Goal: Obtain resource: Download file/media

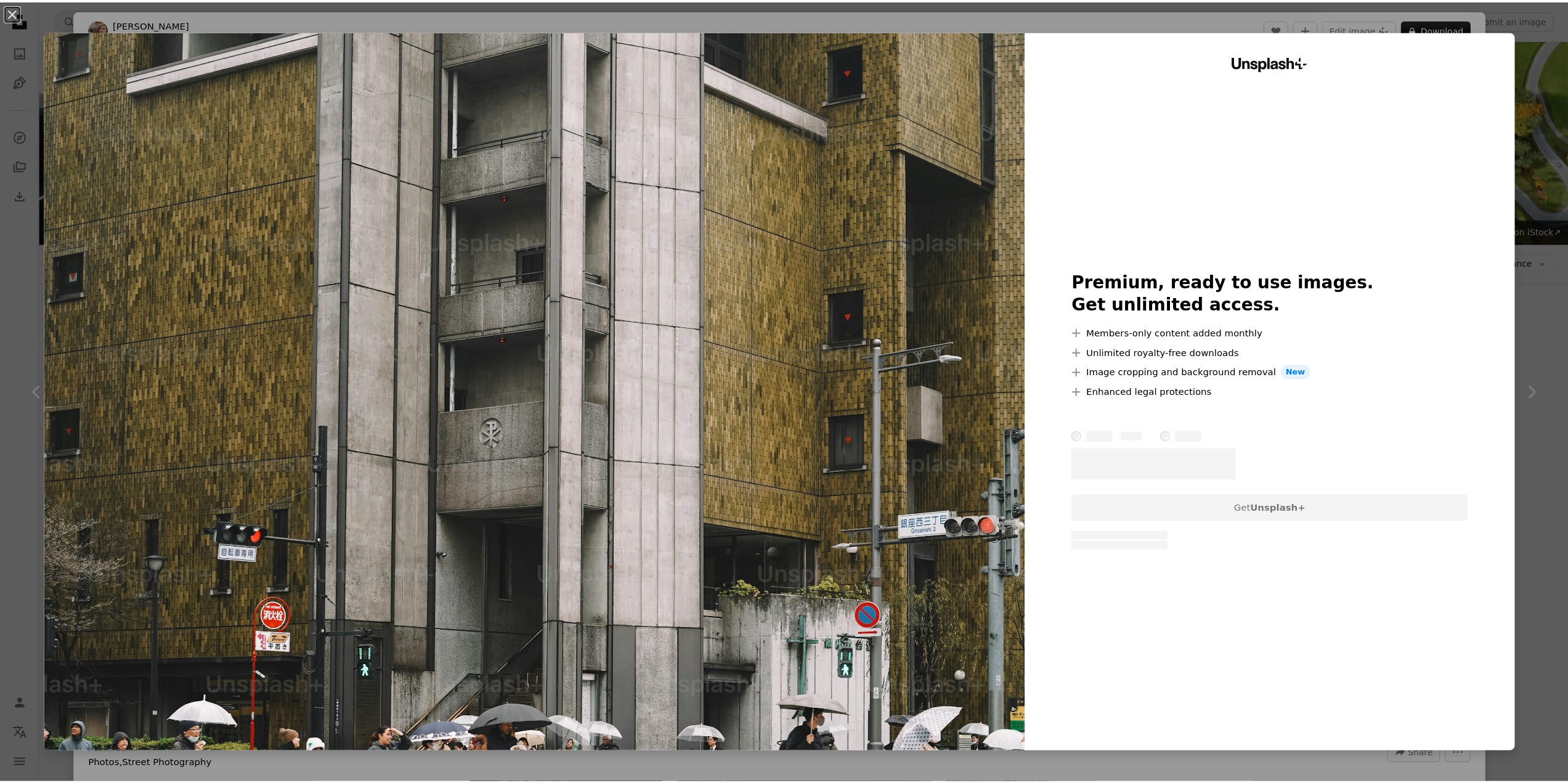
scroll to position [1170, 0]
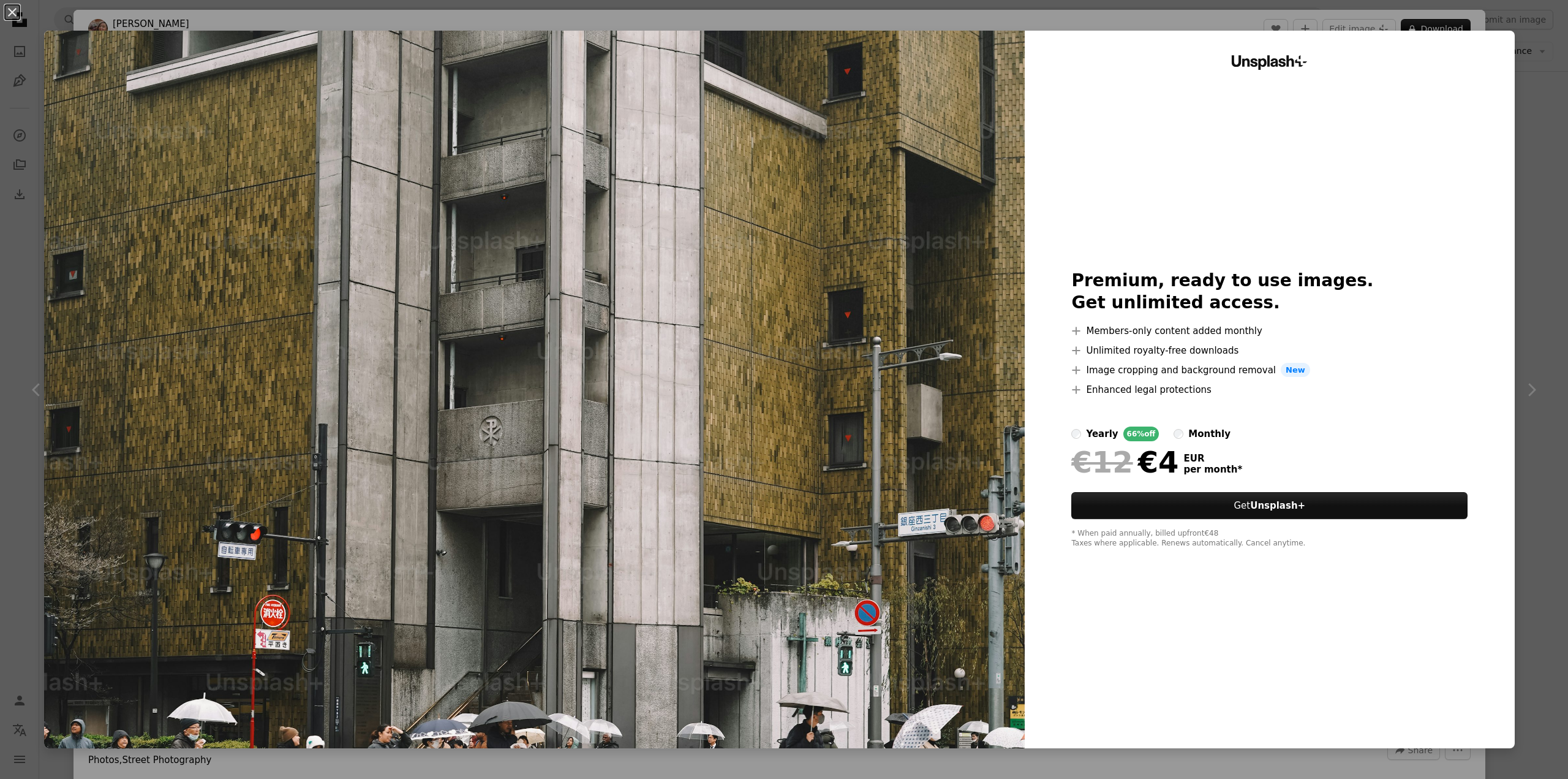
click at [755, 405] on img at bounding box center [534, 389] width 981 height 718
click at [1168, 295] on h2 "Premium, ready to use images. Get unlimited access." at bounding box center [1269, 291] width 396 height 44
click at [1156, 337] on li "A plus sign Members-only content added monthly" at bounding box center [1269, 331] width 396 height 15
click at [1545, 328] on div "An X shape Unsplash+ Premium, ready to use images. Get unlimited access. A plus…" at bounding box center [784, 389] width 1568 height 779
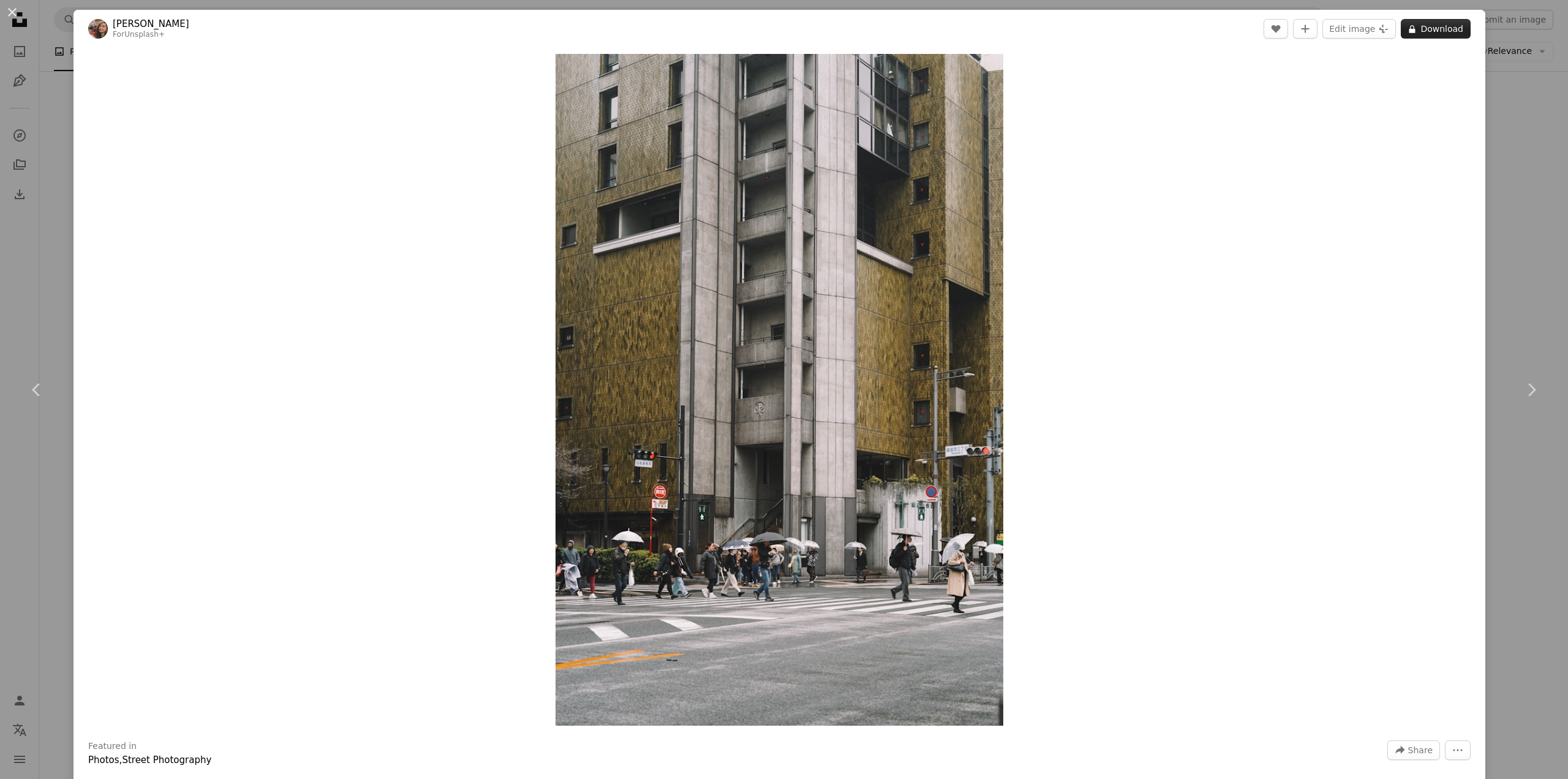
click at [1414, 25] on button "A lock Download" at bounding box center [1436, 29] width 70 height 20
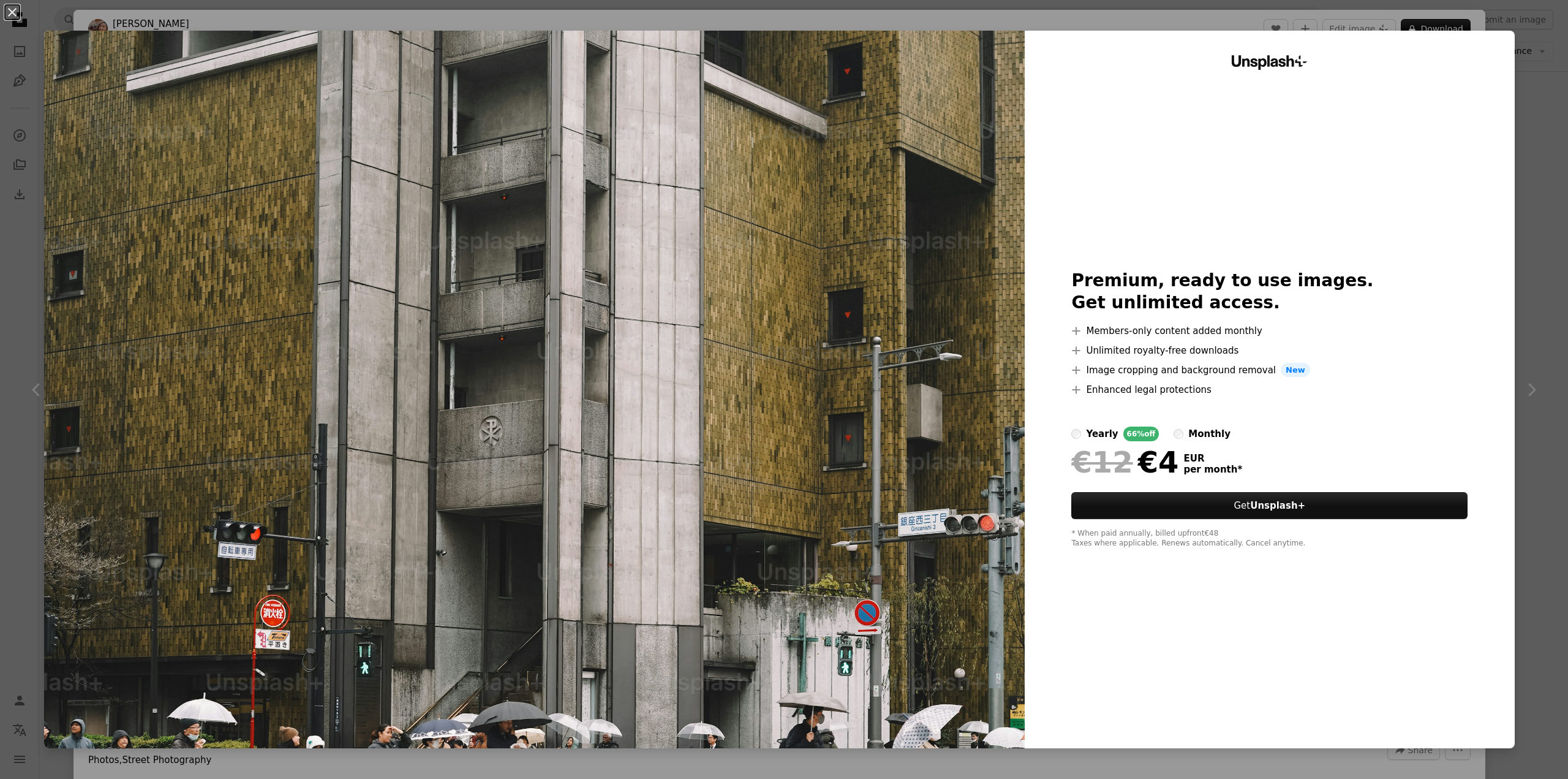
click at [1526, 216] on div "An X shape Unsplash+ Premium, ready to use images. Get unlimited access. A plus…" at bounding box center [784, 389] width 1568 height 779
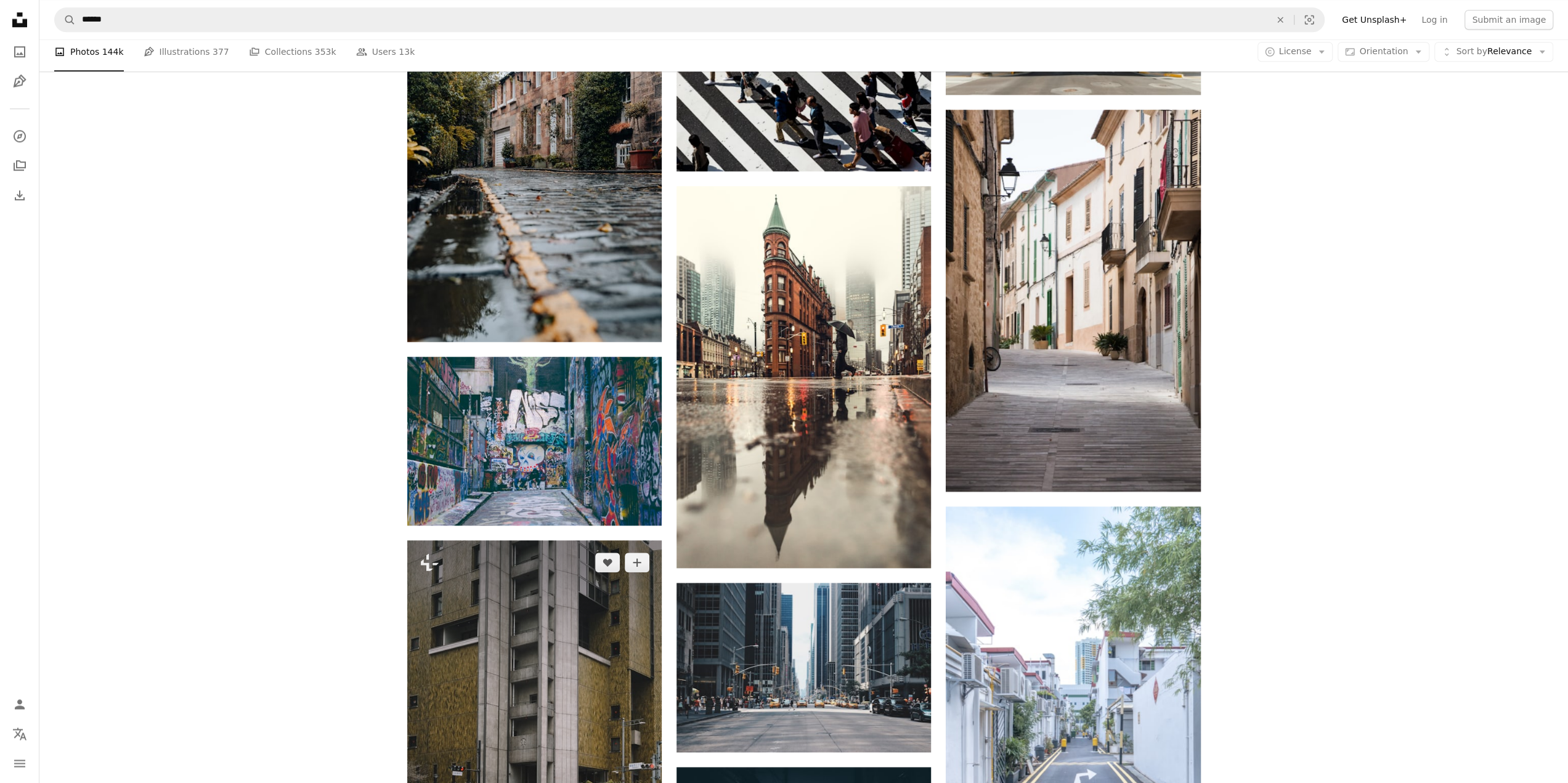
click at [634, 540] on img at bounding box center [534, 732] width 254 height 382
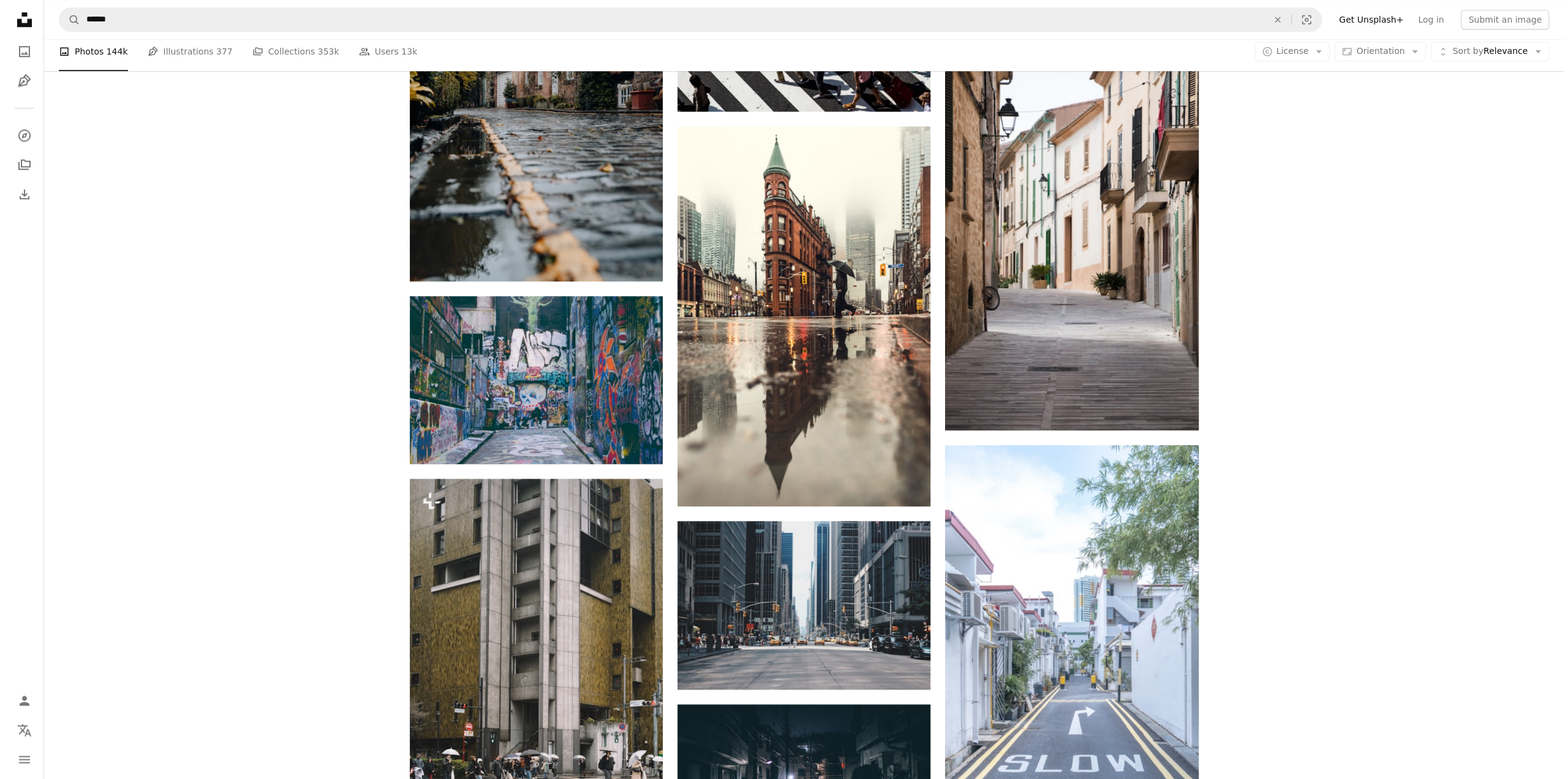
scroll to position [1042, 0]
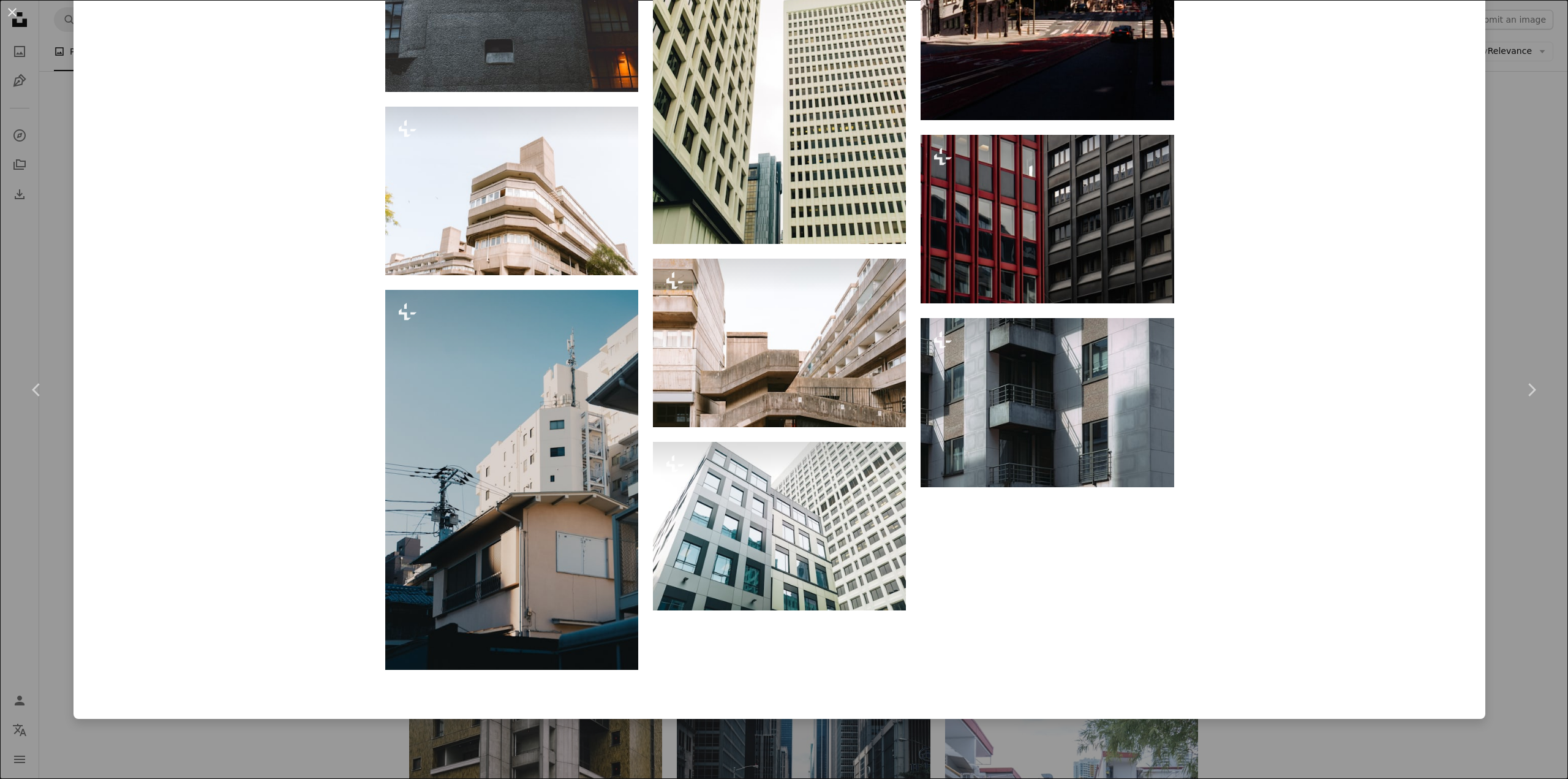
scroll to position [4598, 0]
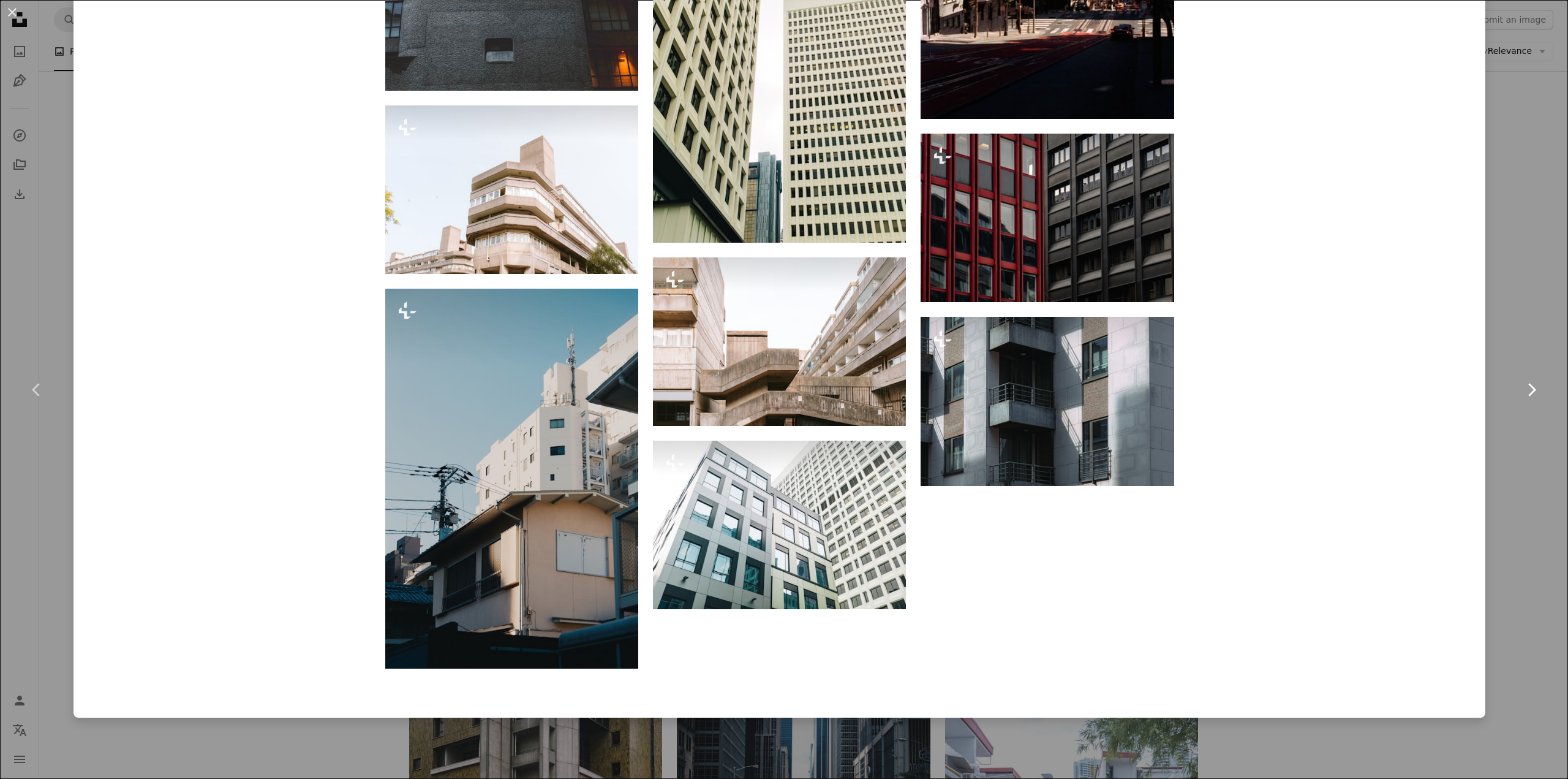
click at [1521, 396] on icon "Chevron right" at bounding box center [1531, 390] width 20 height 20
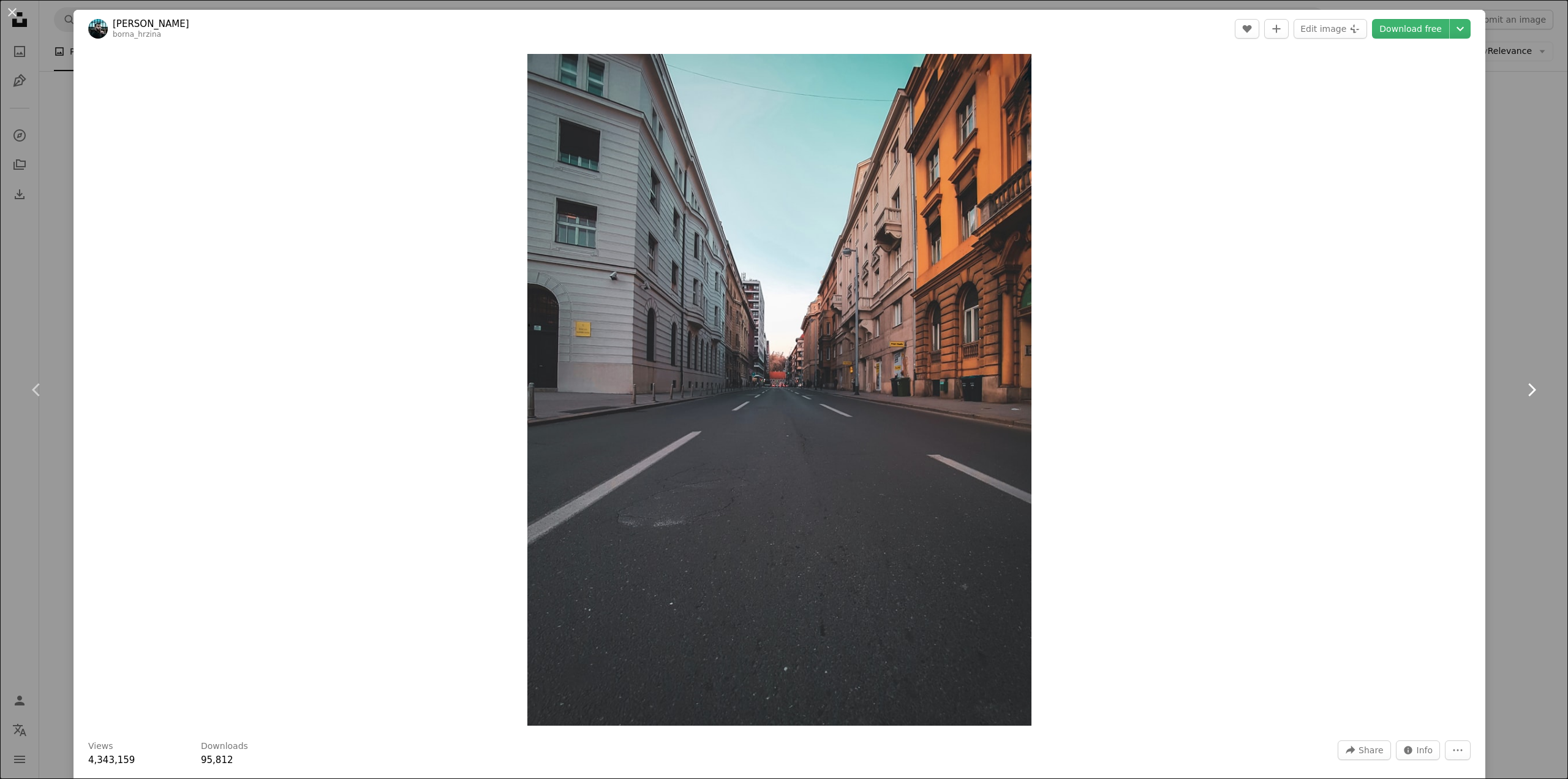
click at [1521, 396] on icon "Chevron right" at bounding box center [1531, 390] width 20 height 20
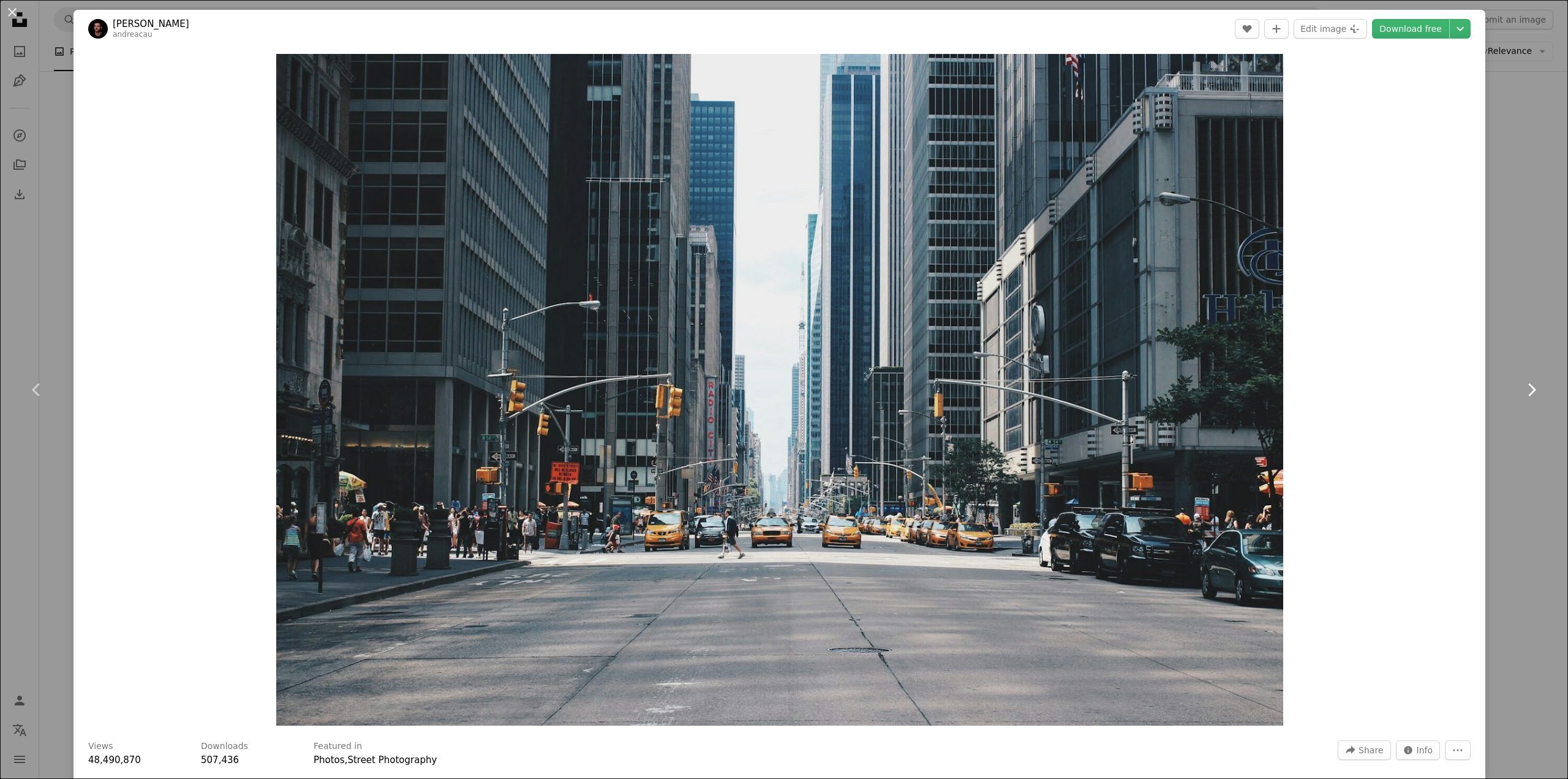
click at [1521, 396] on icon "Chevron right" at bounding box center [1531, 390] width 20 height 20
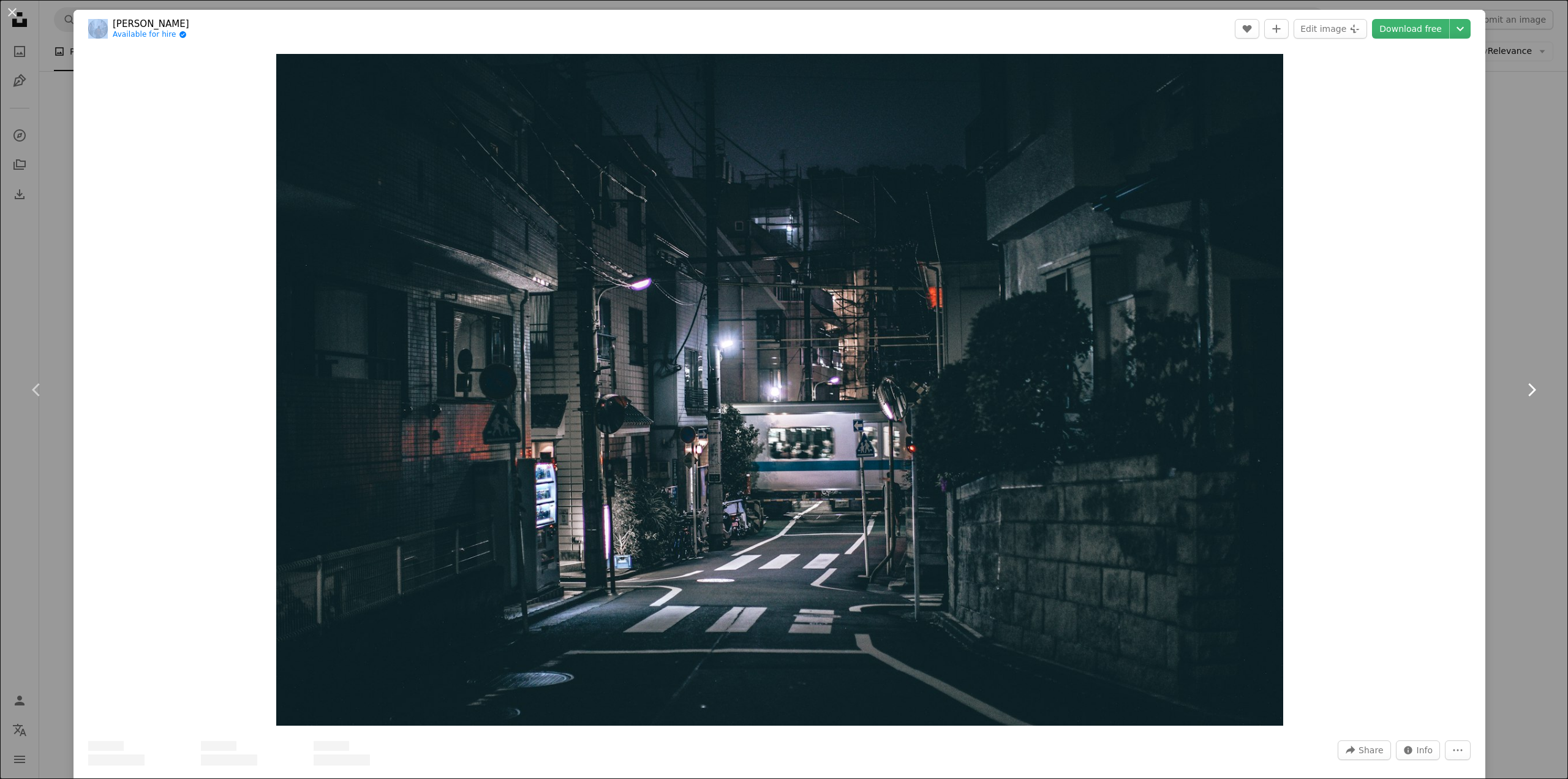
click at [1521, 396] on icon "Chevron right" at bounding box center [1531, 390] width 20 height 20
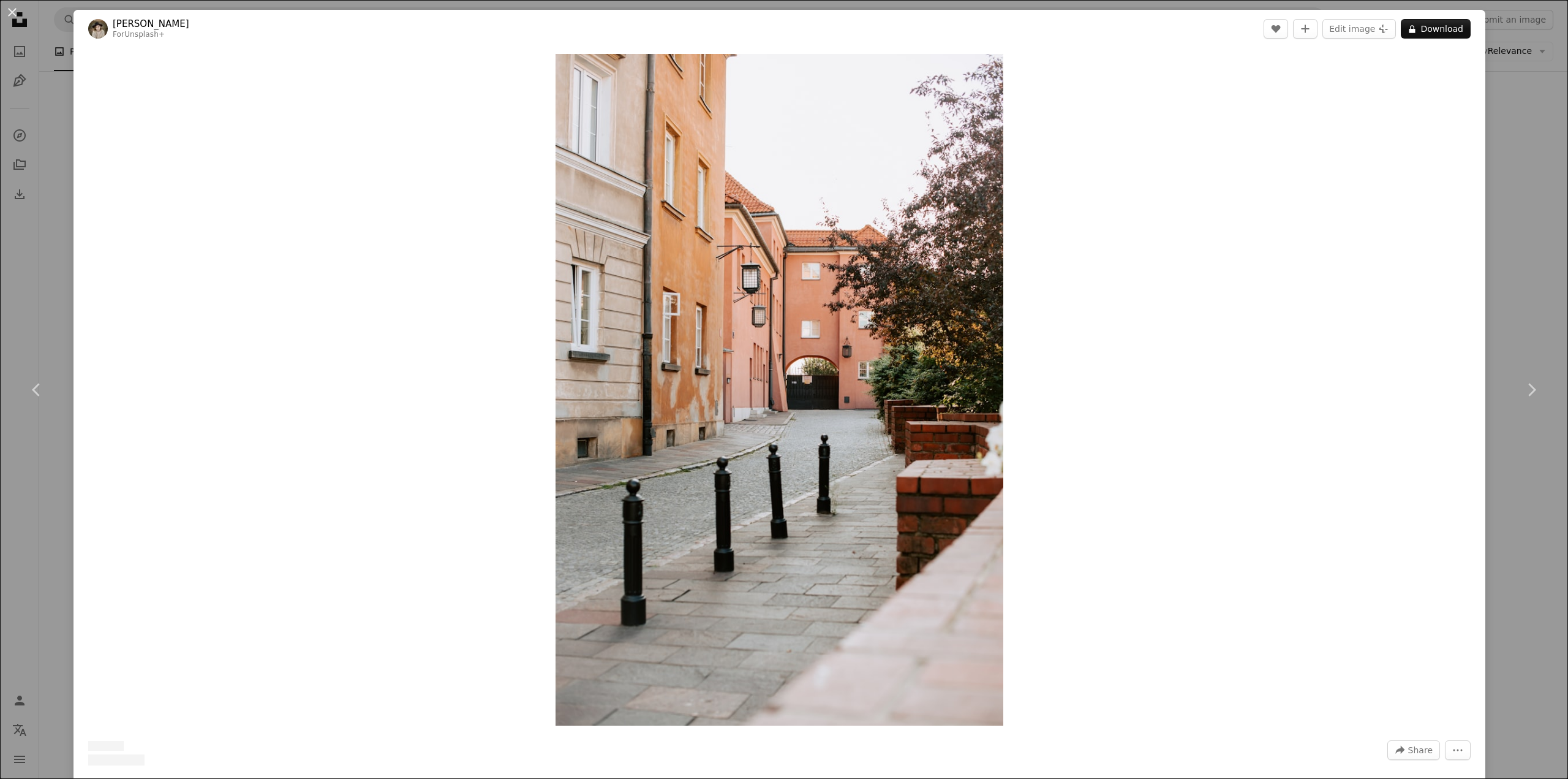
click at [1516, 561] on div "An X shape Chevron left Chevron right [PERSON_NAME] For Unsplash+ A heart A plu…" at bounding box center [784, 389] width 1568 height 779
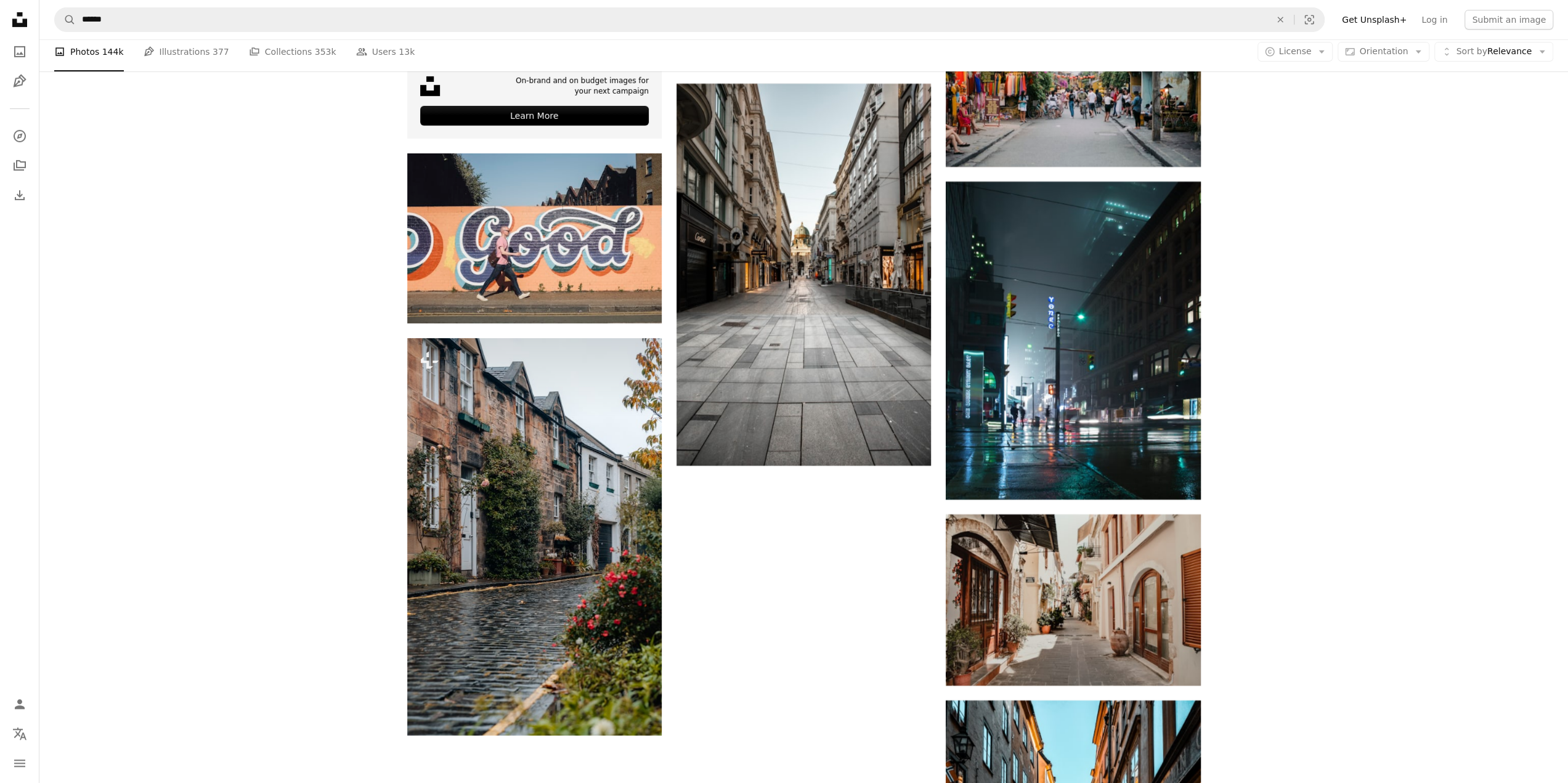
scroll to position [4170, 0]
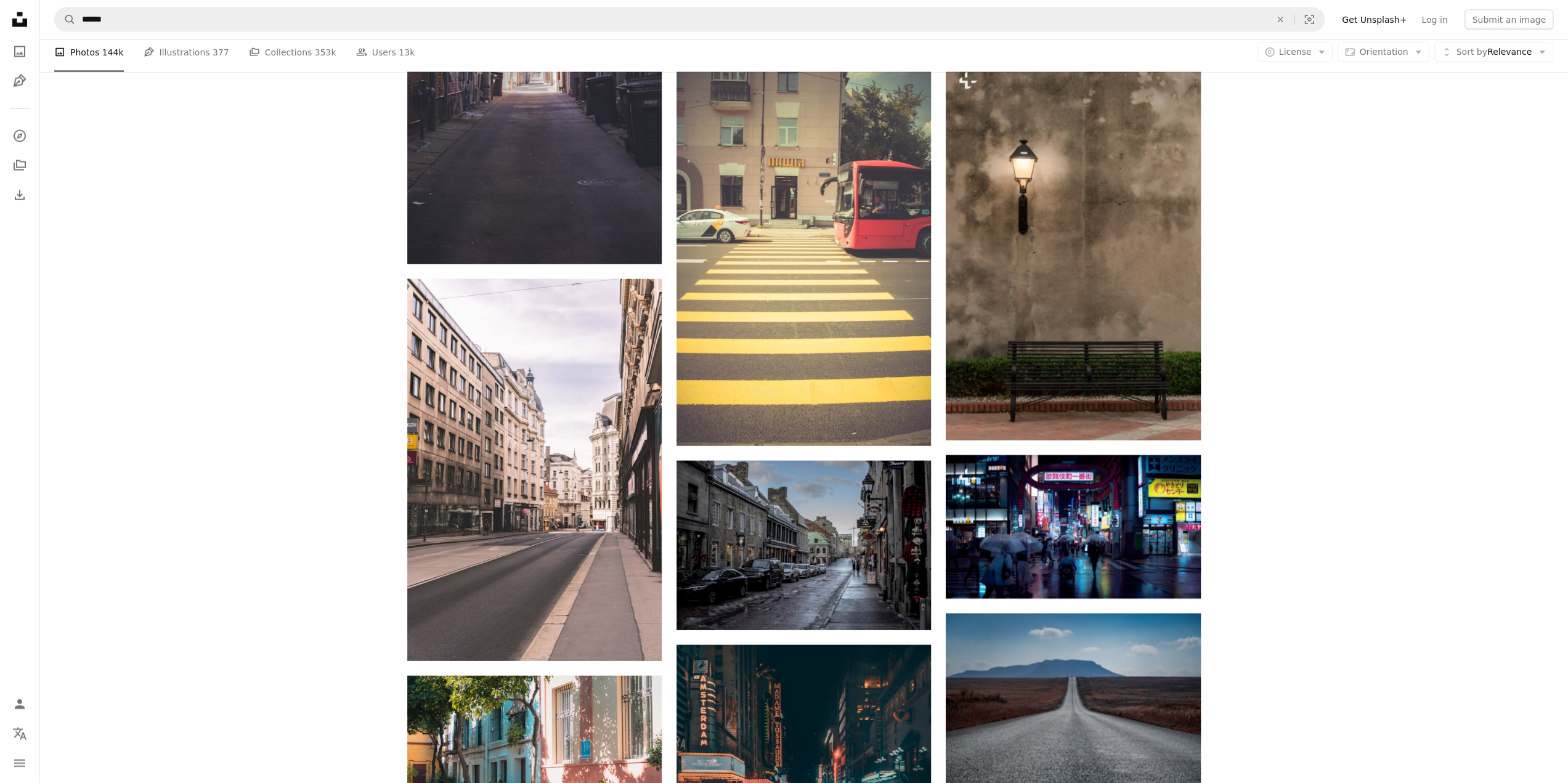
scroll to position [7311, 0]
